Goal: Task Accomplishment & Management: Complete application form

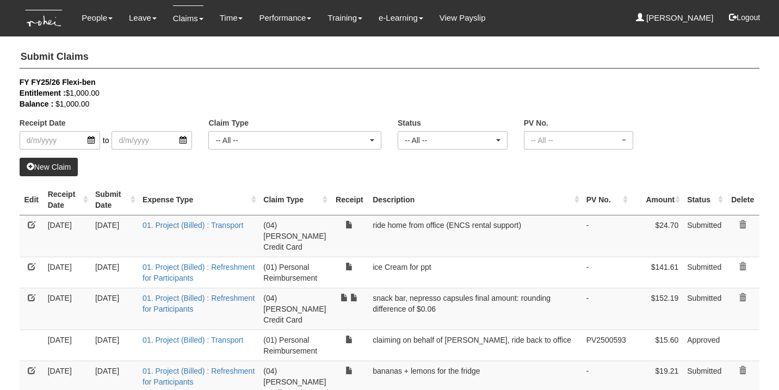
select select "50"
click at [54, 160] on link "New Claim" at bounding box center [49, 167] width 59 height 18
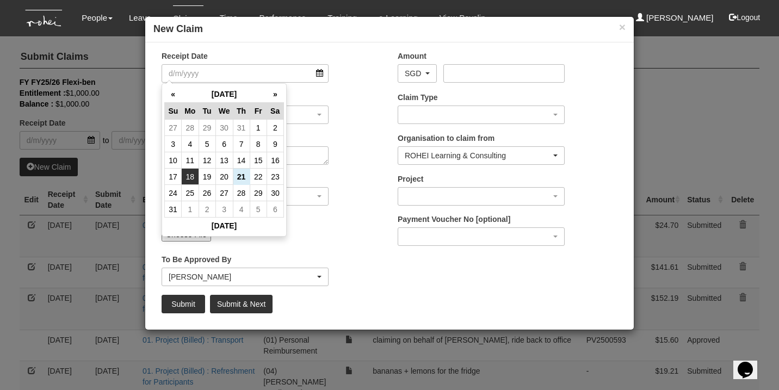
click at [194, 178] on td "18" at bounding box center [190, 177] width 17 height 16
click at [229, 67] on input "[DATE]" at bounding box center [245, 73] width 167 height 18
click at [258, 161] on td "15" at bounding box center [258, 160] width 17 height 16
type input "[DATE]"
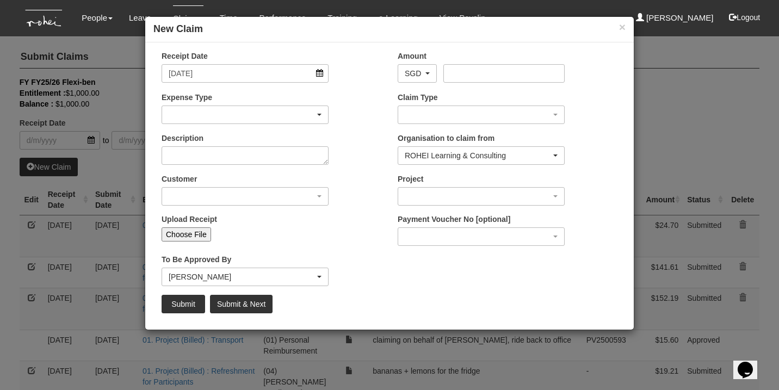
click at [262, 117] on div "button" at bounding box center [245, 114] width 166 height 17
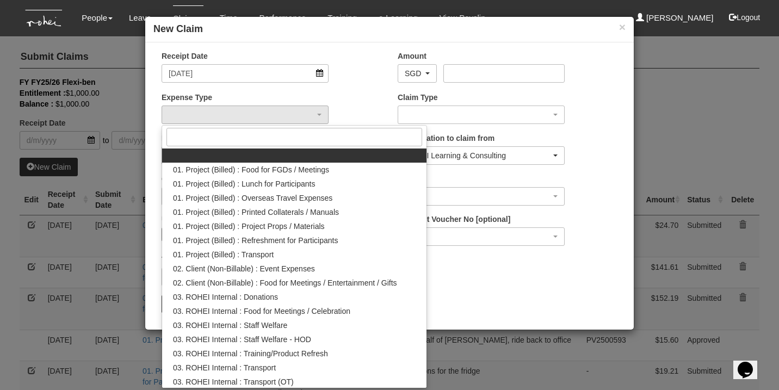
click at [358, 109] on div "Expense Type 01. Project (Billed) : Food for FGDs / Meetings 01. Project (Bille…" at bounding box center [271, 112] width 236 height 40
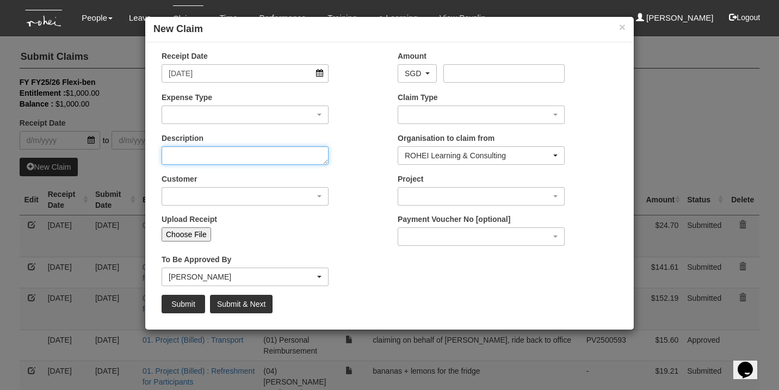
click at [231, 156] on textarea "Description" at bounding box center [245, 155] width 167 height 18
click at [230, 116] on div "button" at bounding box center [245, 114] width 166 height 17
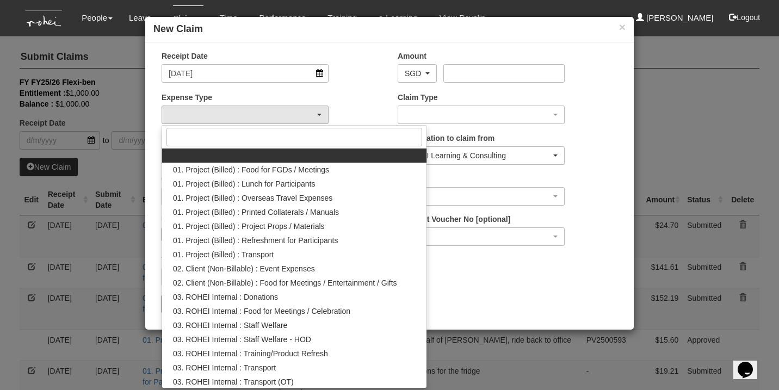
click at [363, 126] on div at bounding box center [294, 137] width 264 height 23
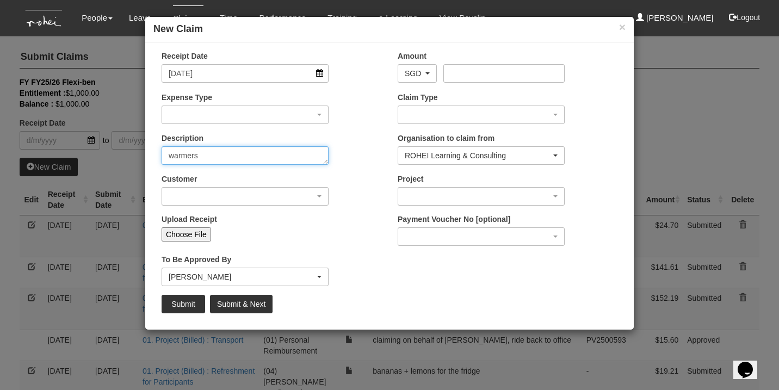
click at [170, 156] on textarea "warmers" at bounding box center [245, 155] width 167 height 18
type textarea "hand warmers"
click at [208, 115] on div "button" at bounding box center [245, 114] width 166 height 17
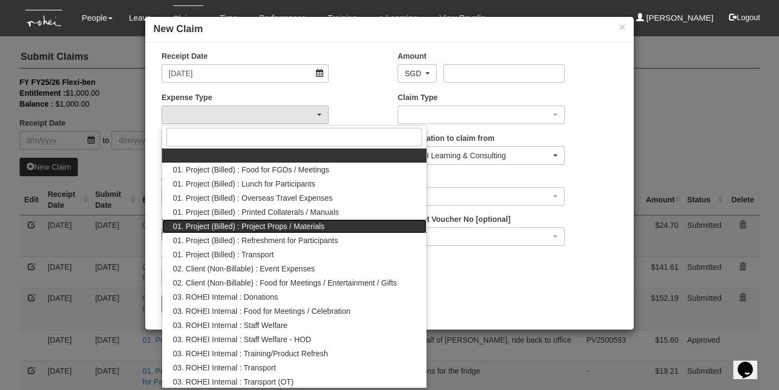
click at [276, 224] on span "01. Project (Billed) : Project Props / Materials" at bounding box center [249, 226] width 152 height 11
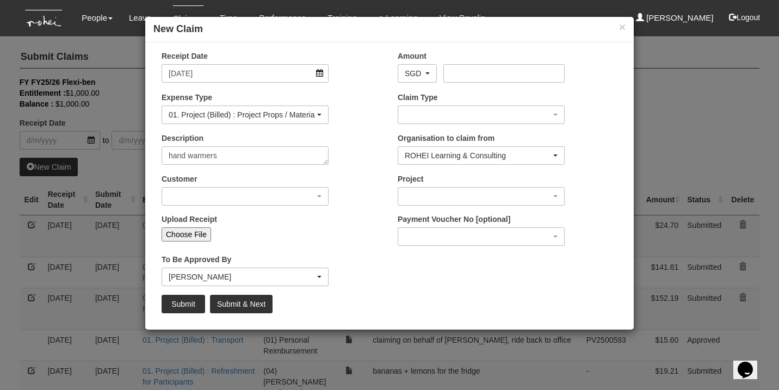
click at [260, 123] on div "01. Project (Billed) : Project Props / Materials" at bounding box center [245, 114] width 166 height 17
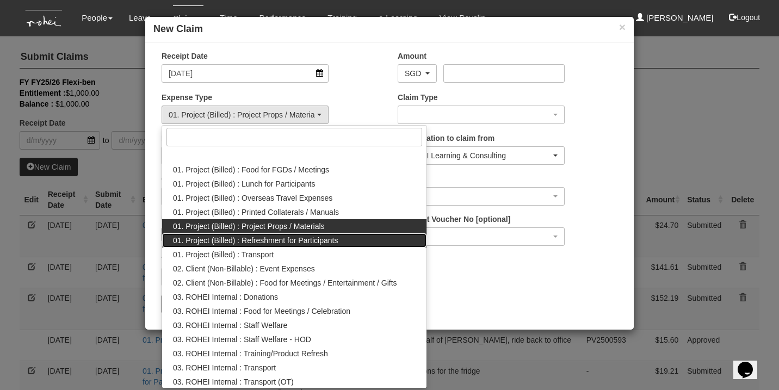
click at [305, 236] on span "01. Project (Billed) : Refreshment for Participants" at bounding box center [255, 240] width 165 height 11
select select "133"
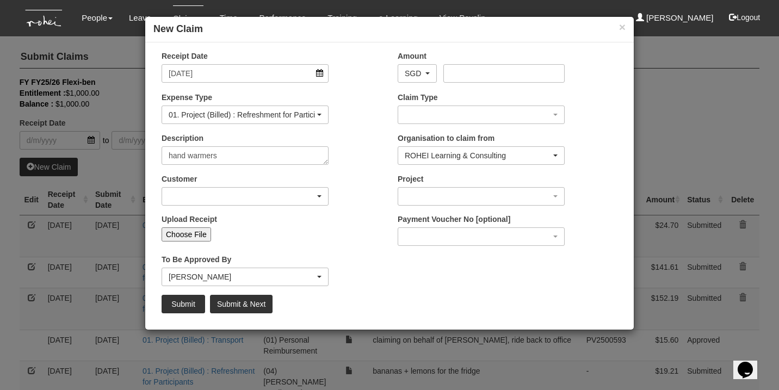
click at [248, 199] on div "button" at bounding box center [245, 196] width 166 height 17
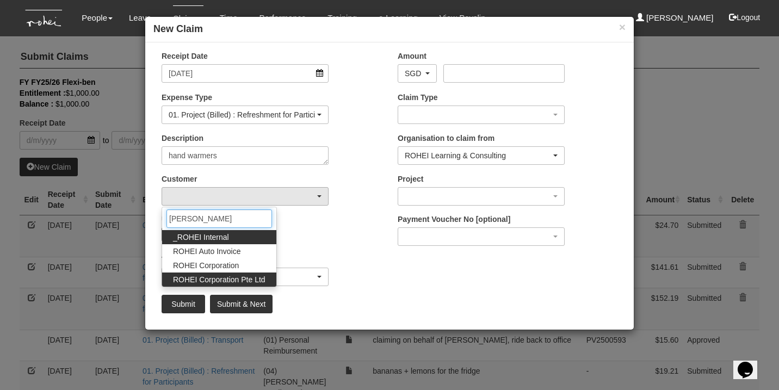
type input "[PERSON_NAME]"
click at [261, 275] on span "ROHEI Corporation Pte Ltd" at bounding box center [219, 279] width 92 height 11
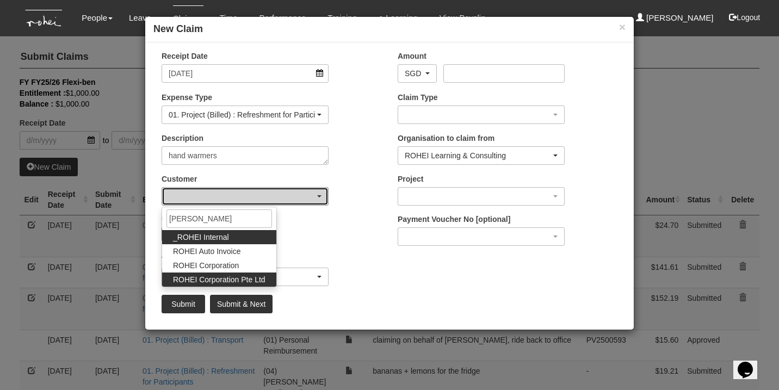
select select "124"
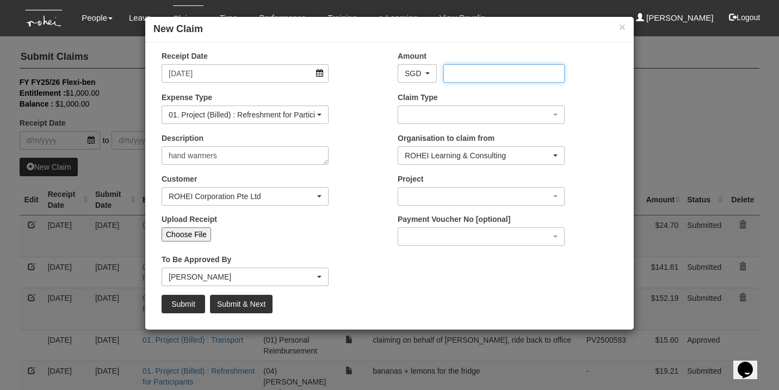
click at [479, 77] on input "Amount" at bounding box center [503, 73] width 121 height 18
type input "13.99"
click at [412, 195] on div "button" at bounding box center [481, 196] width 166 height 17
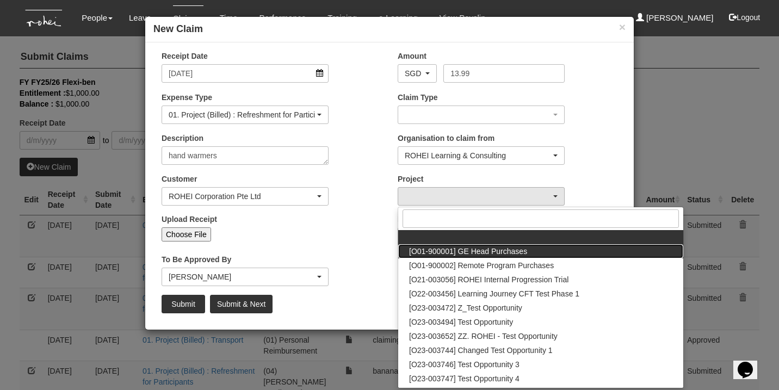
click at [444, 250] on span "[O01-900001] GE Head Purchases" at bounding box center [468, 251] width 118 height 11
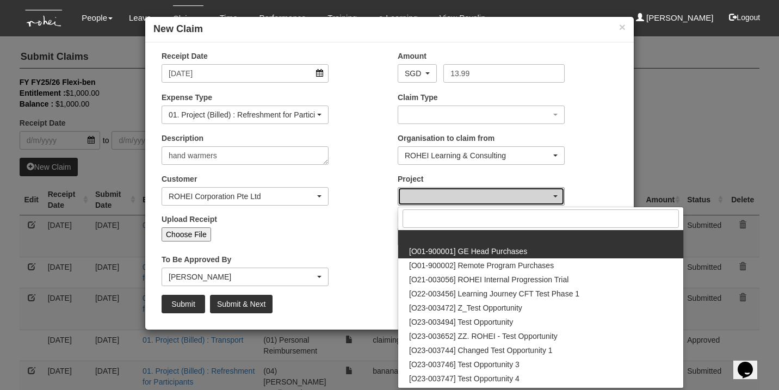
select select "1381"
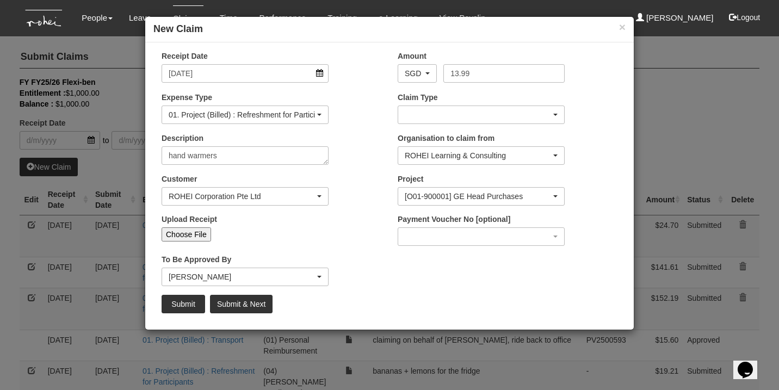
click at [442, 116] on div "button" at bounding box center [481, 114] width 166 height 17
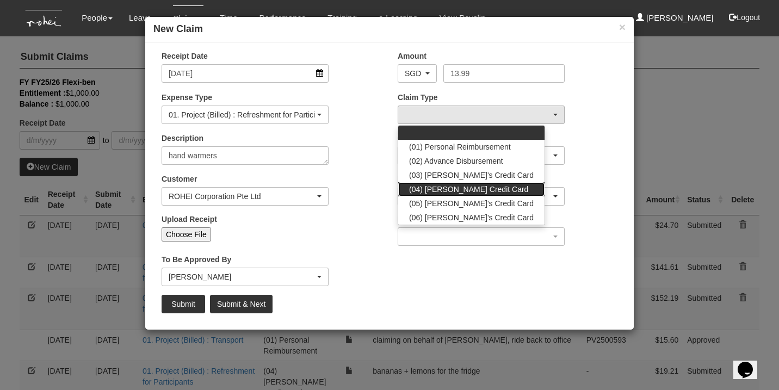
click at [456, 191] on span "(04) [PERSON_NAME] Credit Card" at bounding box center [468, 189] width 119 height 11
select select "16"
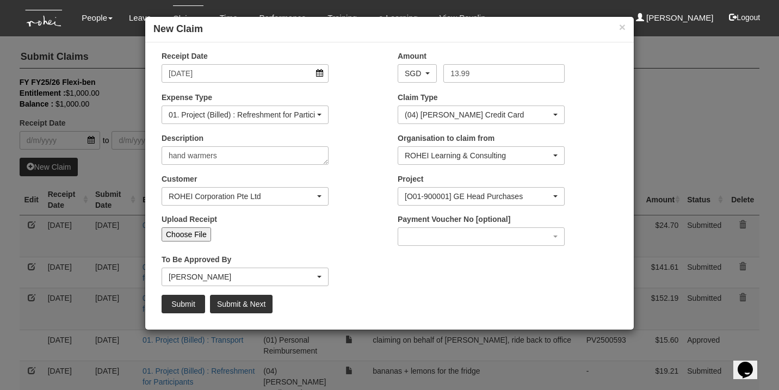
click at [289, 278] on div "[PERSON_NAME]" at bounding box center [242, 276] width 146 height 11
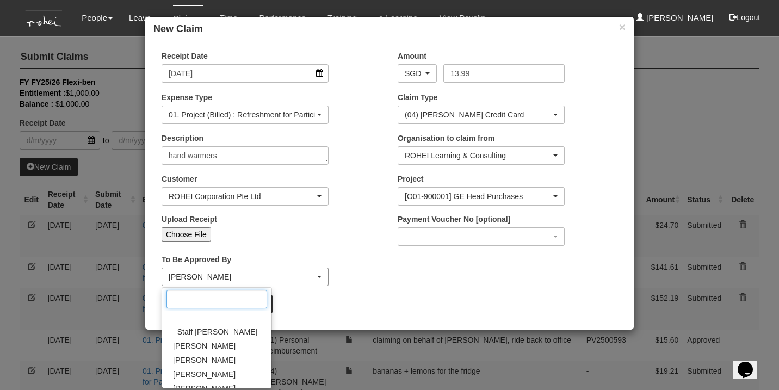
scroll to position [223, 0]
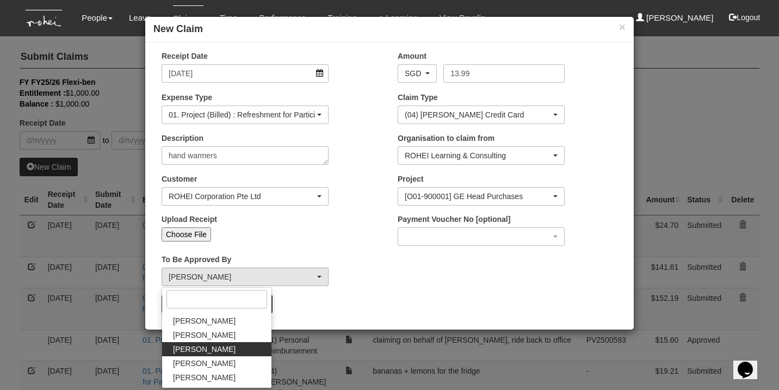
click at [418, 292] on div "Receipt Date [DATE] Amount AED AFN ALL AMD ANG AOA ARS AUD AWG AZN BAM BBD BDT …" at bounding box center [389, 186] width 488 height 271
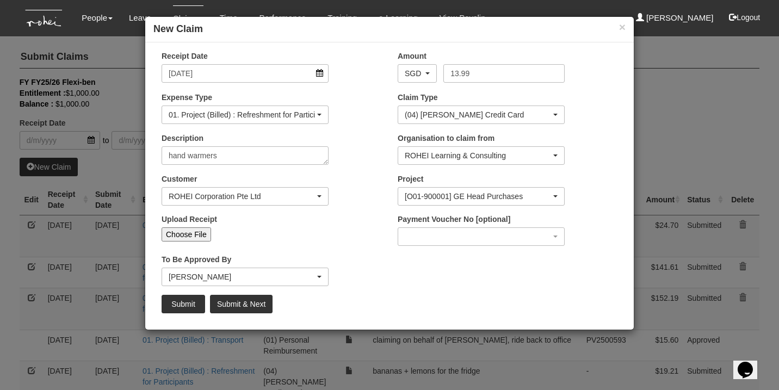
click at [182, 234] on input "Choose File" at bounding box center [186, 234] width 49 height 14
type input "C:\fakepath\[DATE]_Hand Warmers_13.99.pdf"
type input "Choose Another File"
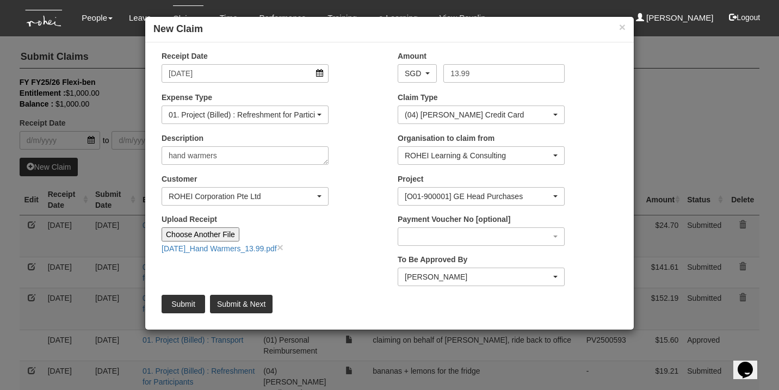
click at [191, 302] on input "Submit" at bounding box center [184, 304] width 44 height 18
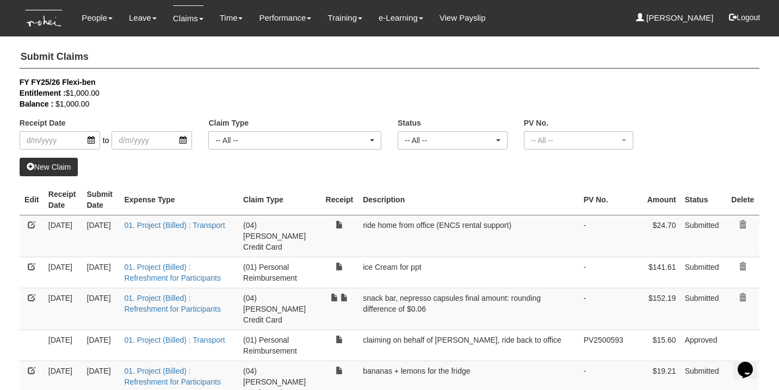
select select "50"
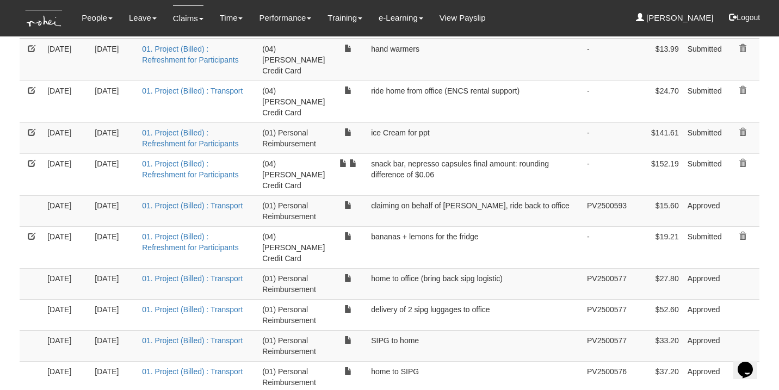
scroll to position [83, 0]
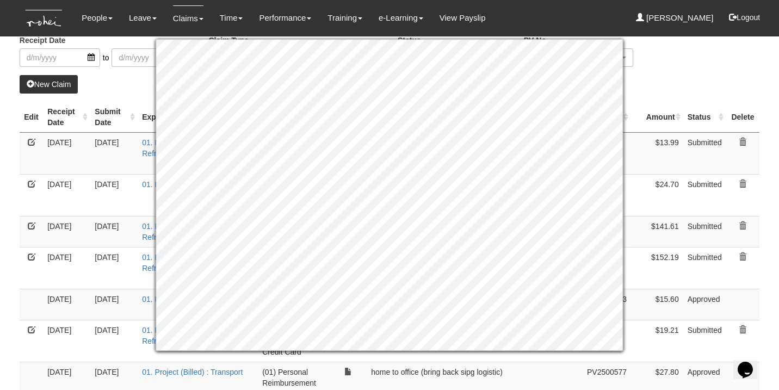
click at [667, 73] on div "Receipt Date to Claim Type -- All -- (01) Personal Reimbursement (02) Advance D…" at bounding box center [389, 34] width 756 height 81
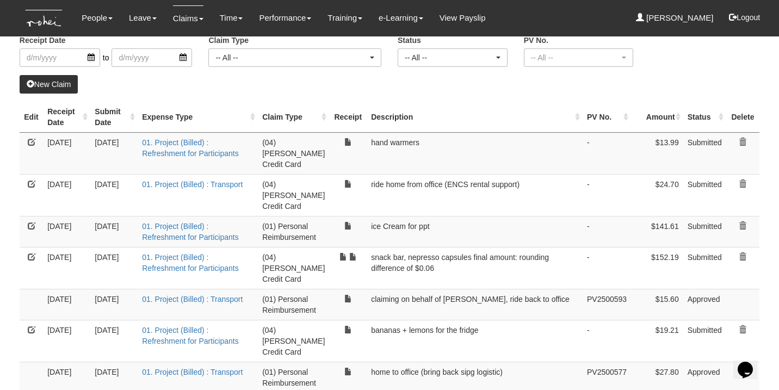
click at [54, 88] on link "New Claim" at bounding box center [49, 84] width 59 height 18
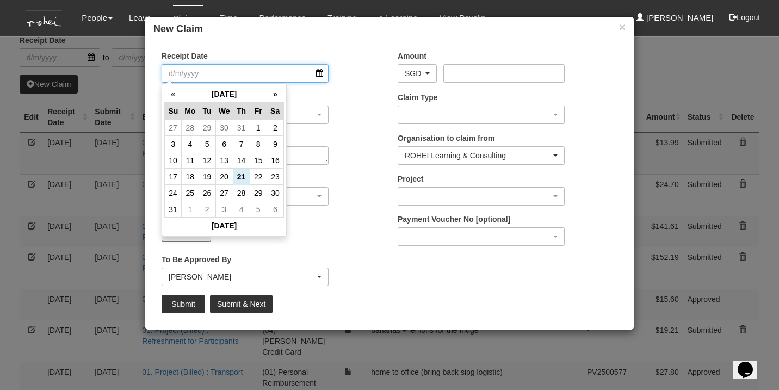
click at [272, 74] on input "Receipt Date" at bounding box center [245, 73] width 167 height 18
click at [272, 153] on td "16" at bounding box center [274, 160] width 17 height 16
type input "[DATE]"
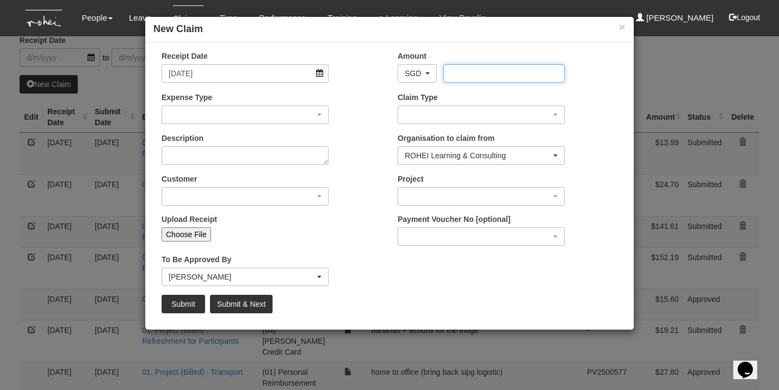
click at [467, 73] on input "Amount" at bounding box center [503, 73] width 121 height 18
click at [199, 235] on input "Choose File" at bounding box center [186, 234] width 49 height 14
type input "C:\fakepath\21.40 [DATE] GS.pdf"
type input "Choose Another File"
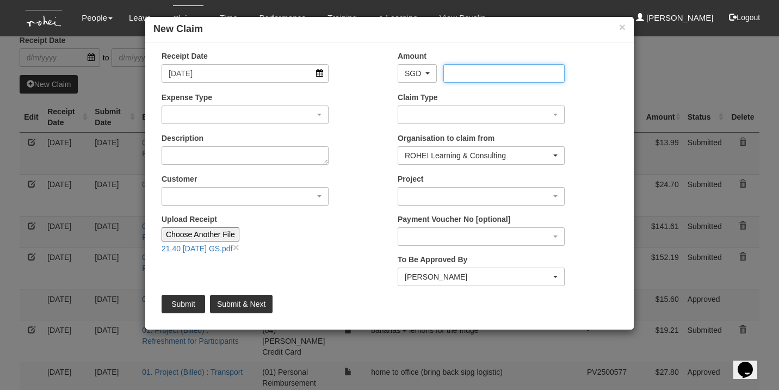
click at [483, 76] on input "Amount" at bounding box center [503, 73] width 121 height 18
type input "21.40"
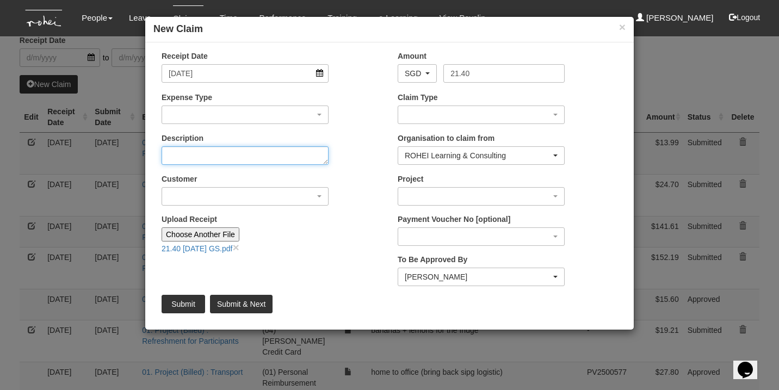
click at [205, 162] on textarea "Description" at bounding box center [245, 155] width 167 height 18
type textarea "call time 7:15 am"
click at [231, 119] on div "button" at bounding box center [245, 114] width 166 height 17
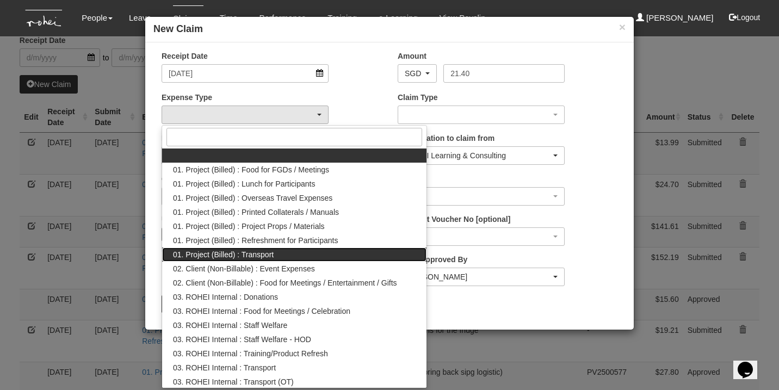
click at [266, 252] on span "01. Project (Billed) : Transport" at bounding box center [223, 254] width 101 height 11
select select "135"
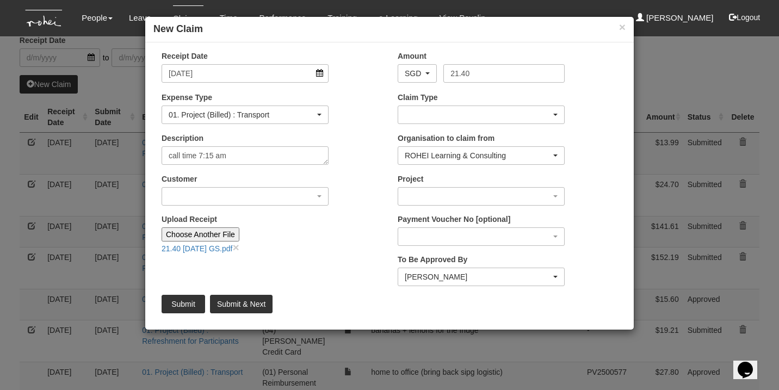
click at [418, 117] on div "button" at bounding box center [481, 114] width 166 height 17
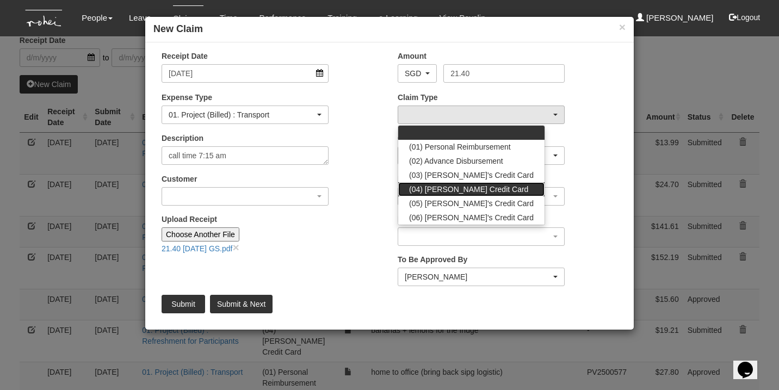
click at [434, 195] on link "(04) [PERSON_NAME] Credit Card" at bounding box center [471, 189] width 146 height 14
select select "16"
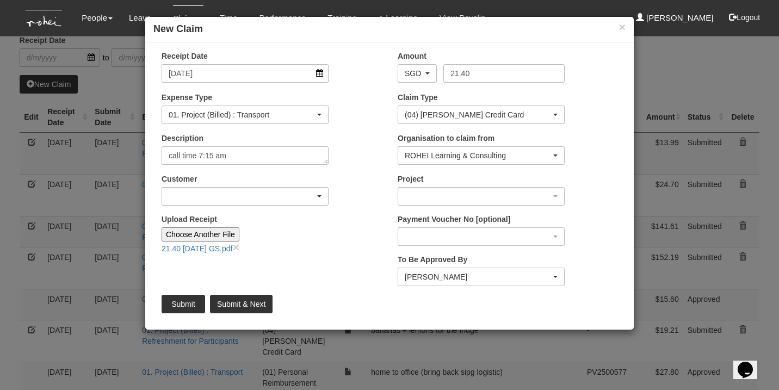
click at [245, 194] on div "button" at bounding box center [245, 196] width 166 height 17
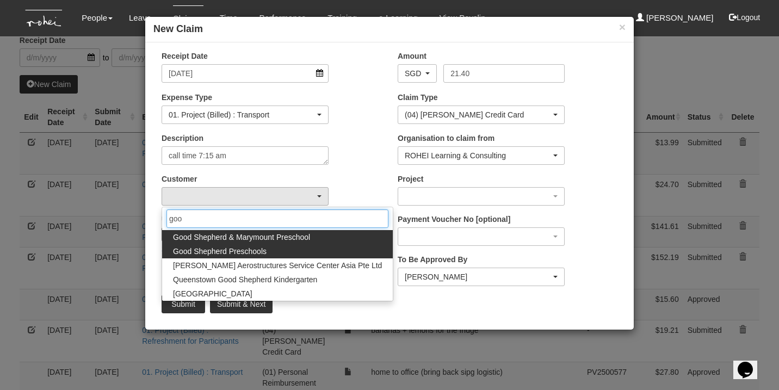
type input "goo"
click at [250, 253] on span "Good Shepherd Preschools" at bounding box center [220, 251] width 94 height 11
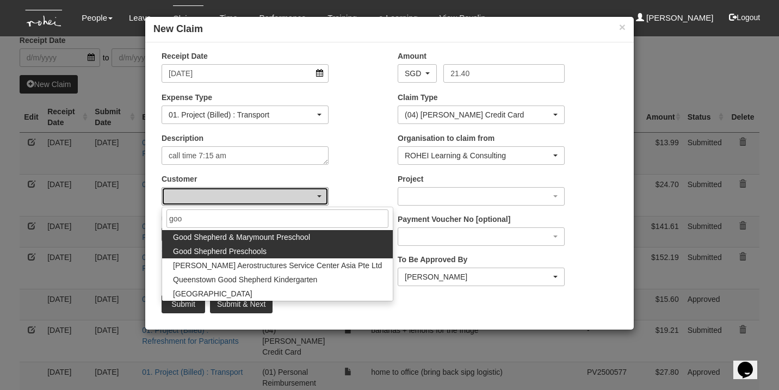
select select "889"
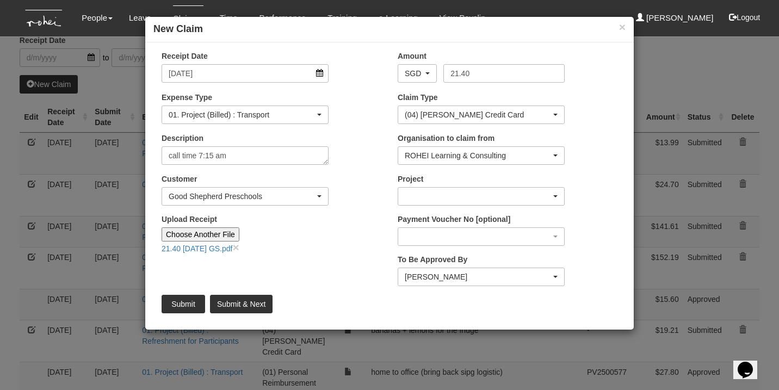
click at [498, 192] on div "button" at bounding box center [481, 196] width 166 height 17
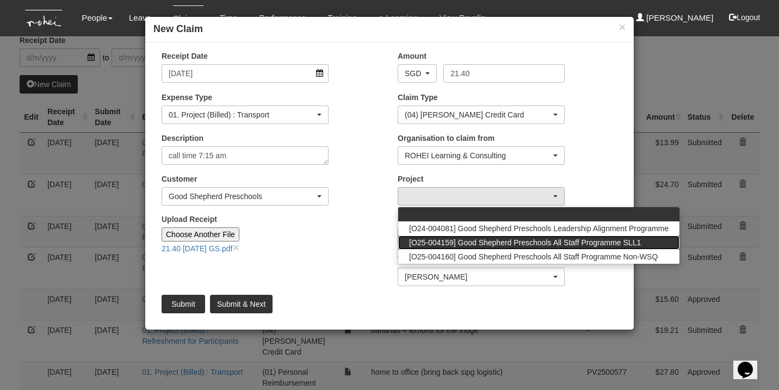
click at [485, 242] on span "[O25-004159] Good Shepherd Preschools All Staff Programme SLL1" at bounding box center [525, 242] width 232 height 11
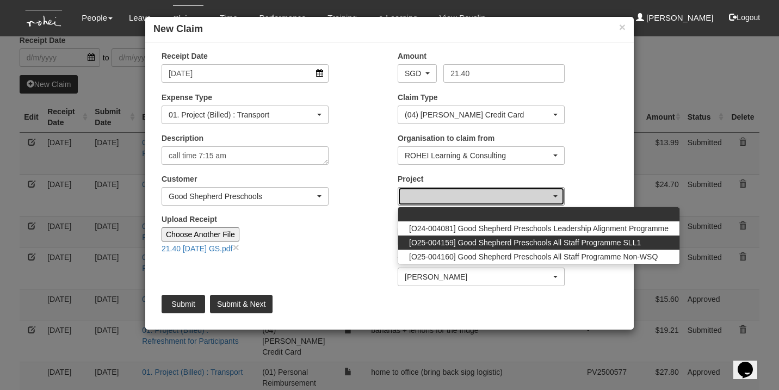
select select "2782"
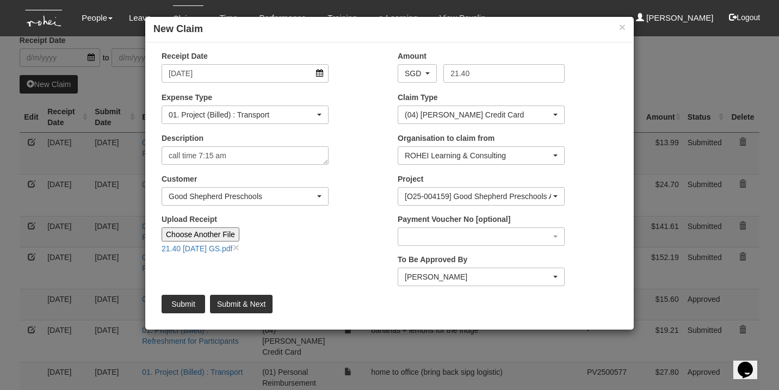
click at [464, 270] on div "[PERSON_NAME]" at bounding box center [481, 276] width 166 height 17
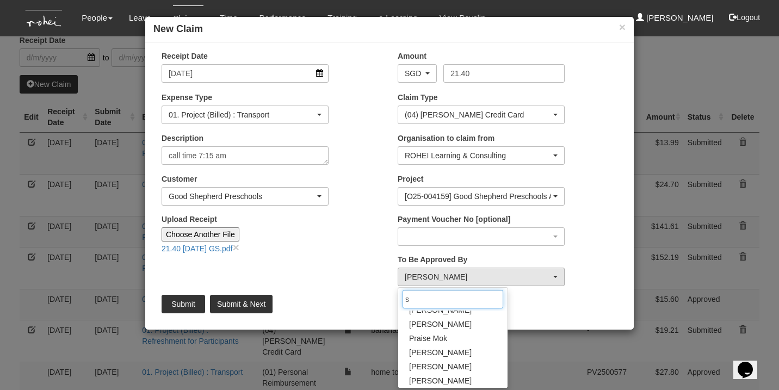
scroll to position [0, 0]
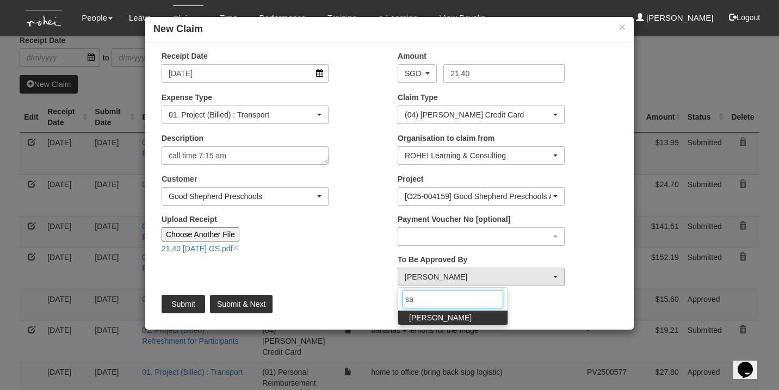
type input "sa"
click at [439, 317] on span "[PERSON_NAME]" at bounding box center [440, 317] width 63 height 11
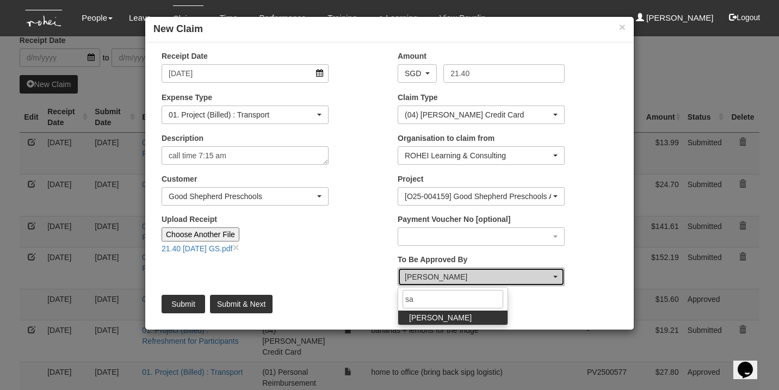
select select "5e225cdc-7ce9-465a-9503-99e8ed4cc44e"
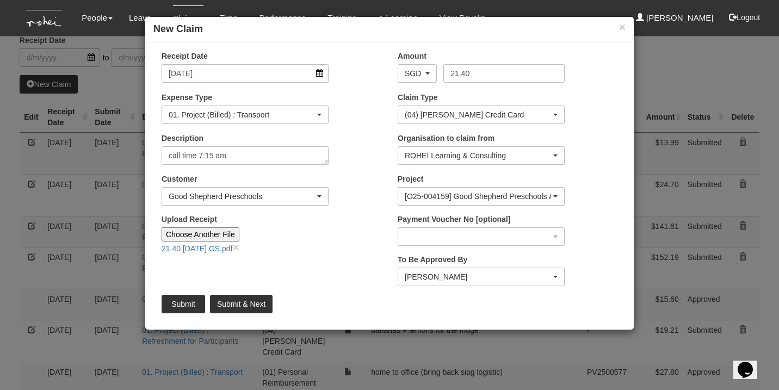
click at [178, 307] on input "Submit" at bounding box center [184, 304] width 44 height 18
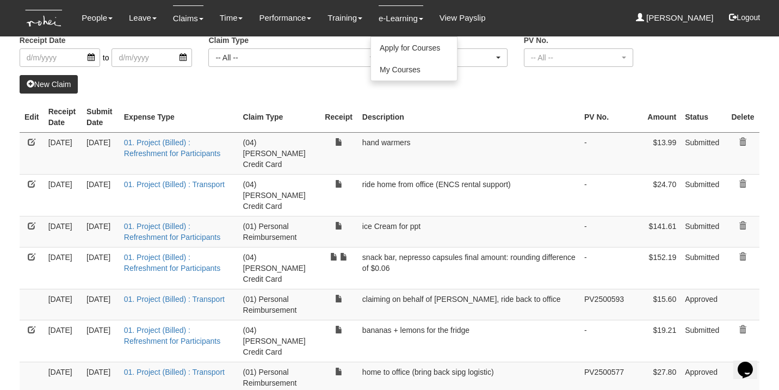
select select "50"
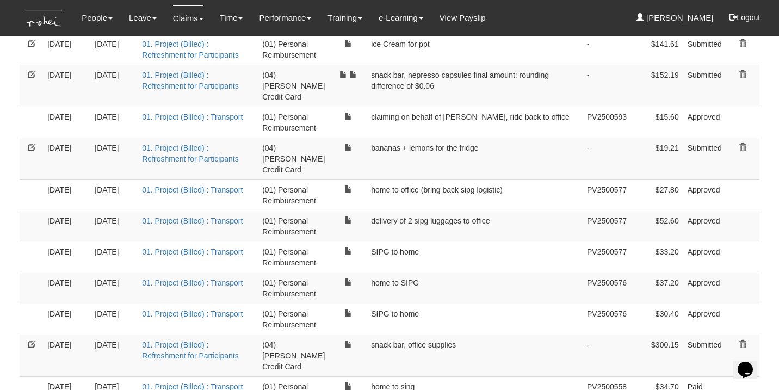
scroll to position [310, 0]
